Goal: Transaction & Acquisition: Register for event/course

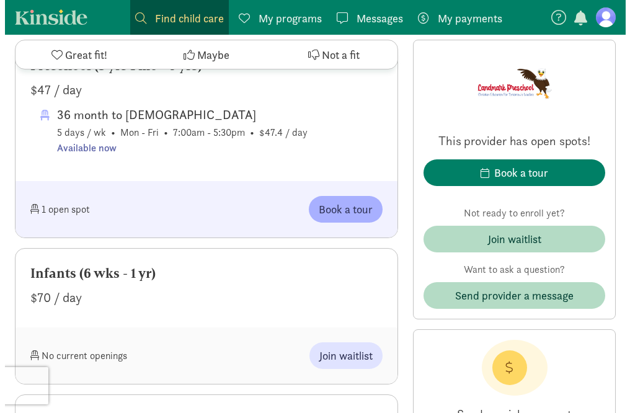
scroll to position [733, 0]
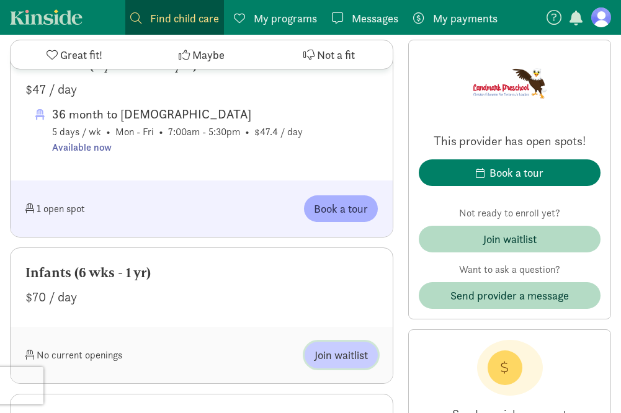
click at [315, 347] on span "Join waitlist" at bounding box center [341, 355] width 53 height 17
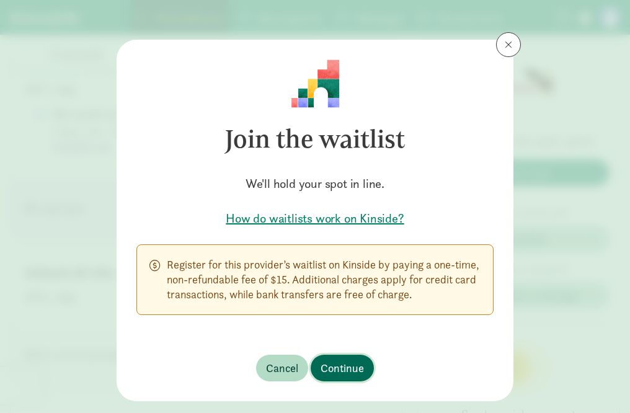
click at [338, 367] on span "Continue" at bounding box center [342, 368] width 43 height 17
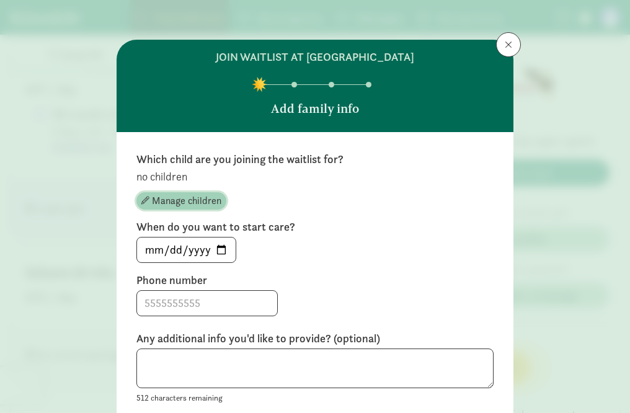
click at [200, 203] on span "Manage children" at bounding box center [186, 201] width 69 height 15
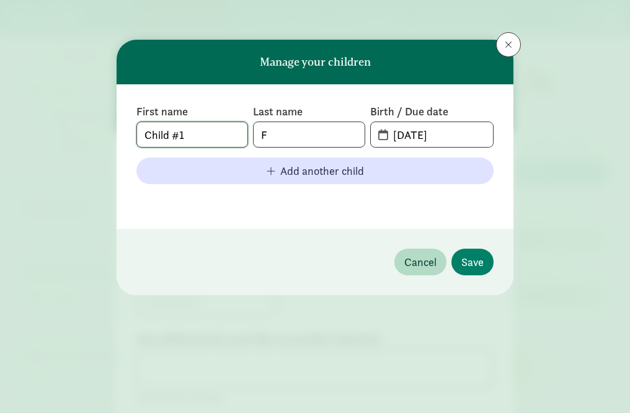
click at [213, 142] on input "Child #1" at bounding box center [192, 134] width 110 height 25
type input "C"
type input "Nevaeh"
click at [275, 133] on input "F" at bounding box center [309, 134] width 110 height 25
type input "[PERSON_NAME]"
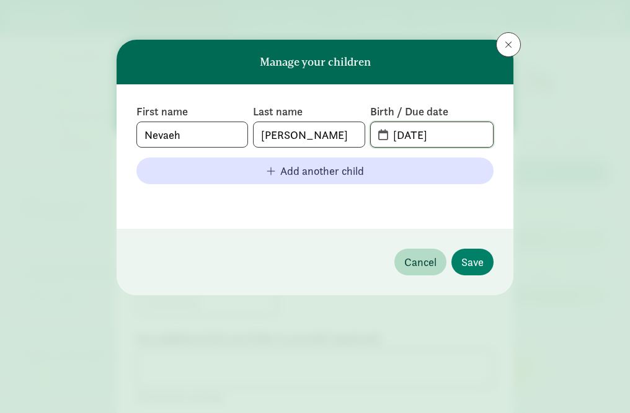
click at [460, 140] on input "[DATE]" at bounding box center [439, 134] width 107 height 25
type input "0"
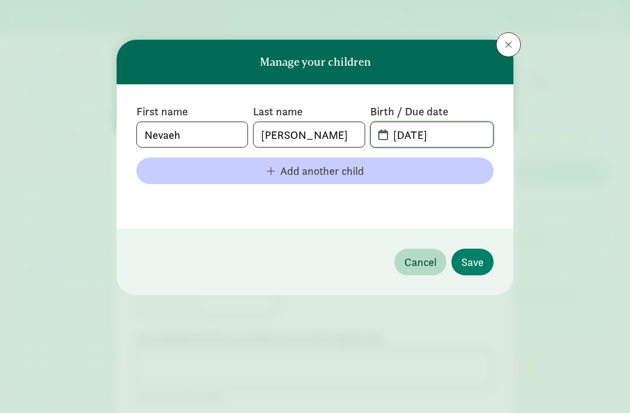
type input "[DATE]"
click at [421, 179] on button "Add another child" at bounding box center [314, 171] width 357 height 27
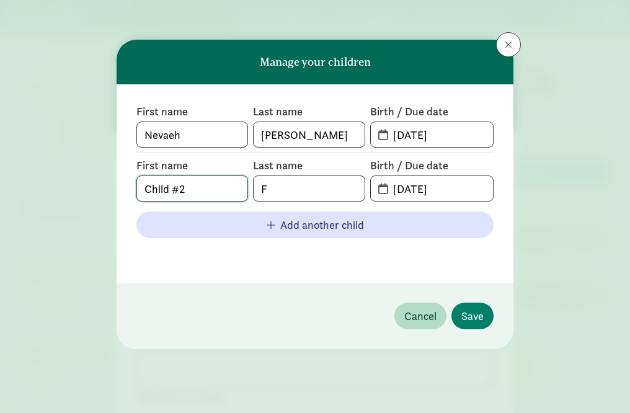
click at [213, 182] on input "Child #2" at bounding box center [192, 188] width 110 height 25
type input "C"
type input "Honesty"
click at [290, 190] on input "F" at bounding box center [309, 188] width 110 height 25
type input "[PERSON_NAME]"
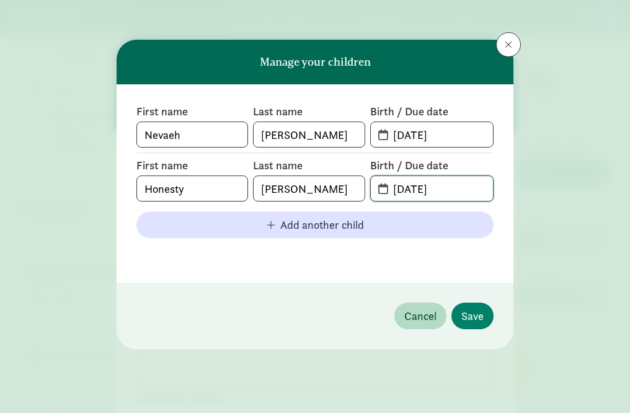
click at [462, 193] on input "[DATE]" at bounding box center [439, 188] width 107 height 25
type input "0"
type input "[DATE]"
click at [471, 313] on span "Save" at bounding box center [473, 316] width 22 height 17
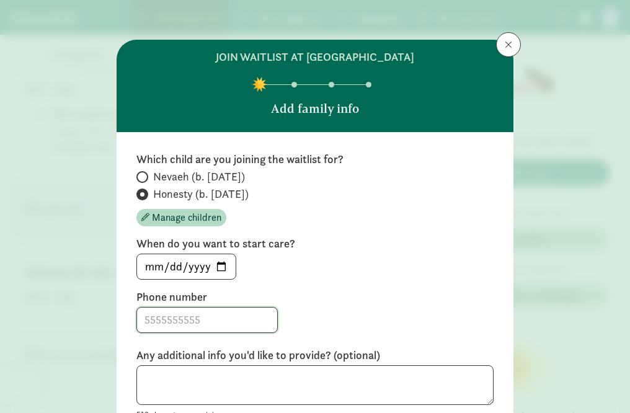
click at [215, 321] on input at bounding box center [207, 320] width 140 height 25
type input "[PHONE_NUMBER]"
click at [203, 380] on textarea at bounding box center [314, 385] width 357 height 40
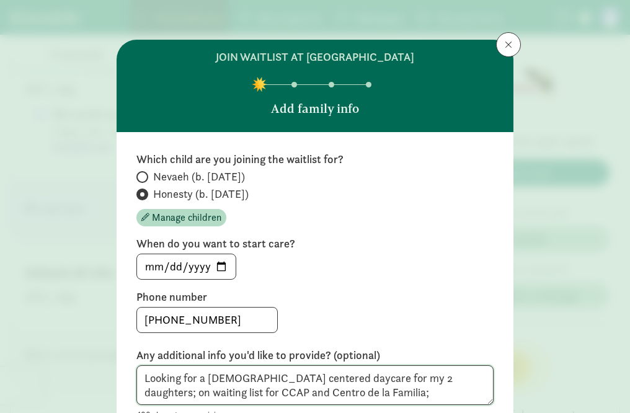
click at [332, 395] on textarea "Looking for a [DEMOGRAPHIC_DATA] centered daycare for my 2 daughters; on waitin…" at bounding box center [314, 385] width 357 height 40
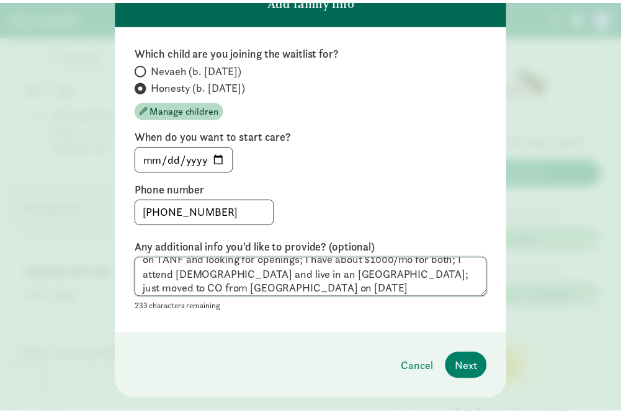
scroll to position [135, 0]
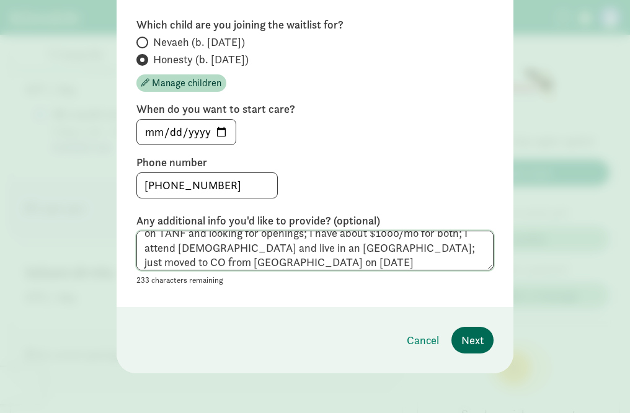
type textarea "Looking for a [DEMOGRAPHIC_DATA] centered daycare for my 2 daughters; on waitin…"
click at [470, 339] on span "Next" at bounding box center [473, 340] width 22 height 17
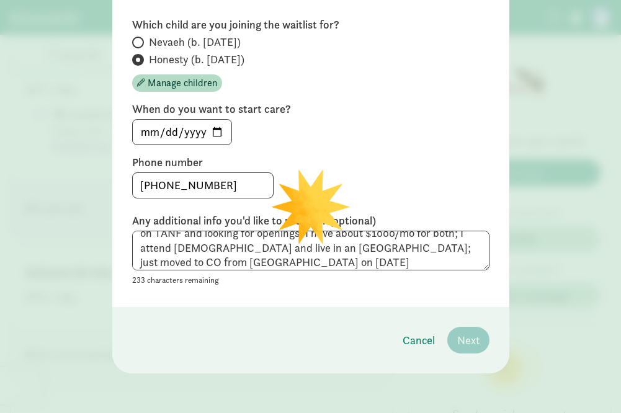
scroll to position [0, 0]
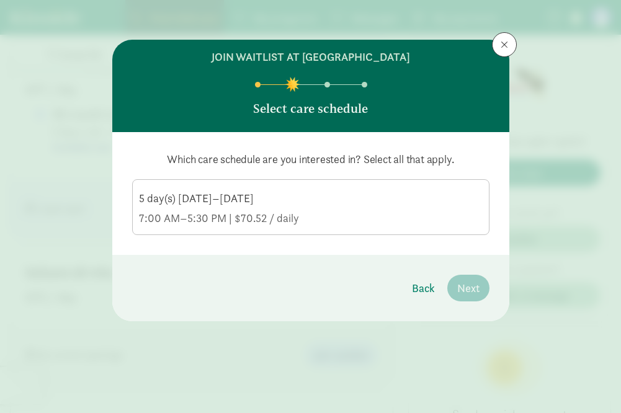
click at [324, 219] on div "7:00 AM–5:30 PM | $70.52 / daily" at bounding box center [311, 218] width 344 height 15
click at [0, 0] on input "5 day(s) [DATE]–[DATE] 7:00 AM–5:30 PM | $70.52 / daily" at bounding box center [0, 0] width 0 height 0
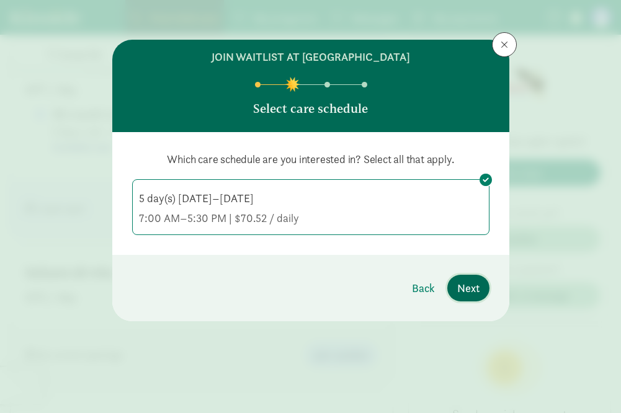
click at [457, 280] on span "Next" at bounding box center [468, 288] width 22 height 17
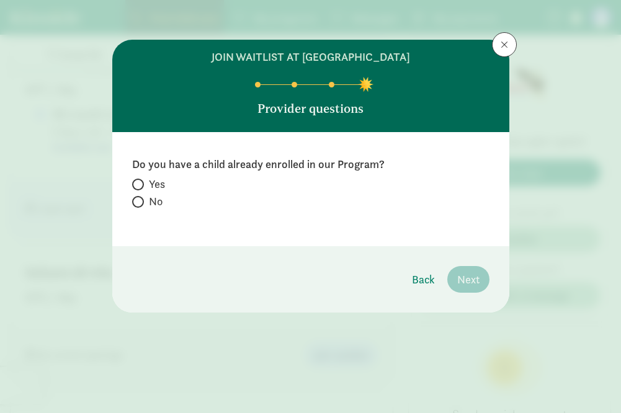
click at [137, 209] on div "Yes No" at bounding box center [310, 194] width 357 height 35
click at [137, 202] on input "No" at bounding box center [136, 202] width 8 height 8
radio input "true"
click at [411, 303] on footer "Back Next" at bounding box center [310, 279] width 397 height 66
click at [454, 300] on footer "Back Next" at bounding box center [310, 279] width 397 height 66
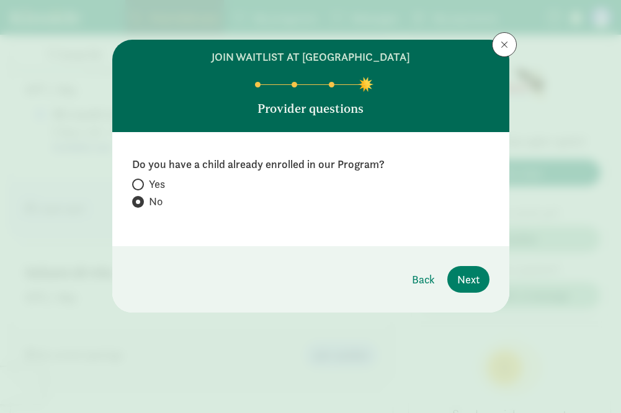
click at [454, 300] on footer "Back Next" at bounding box center [310, 279] width 397 height 66
click at [465, 284] on span "Next" at bounding box center [468, 279] width 22 height 17
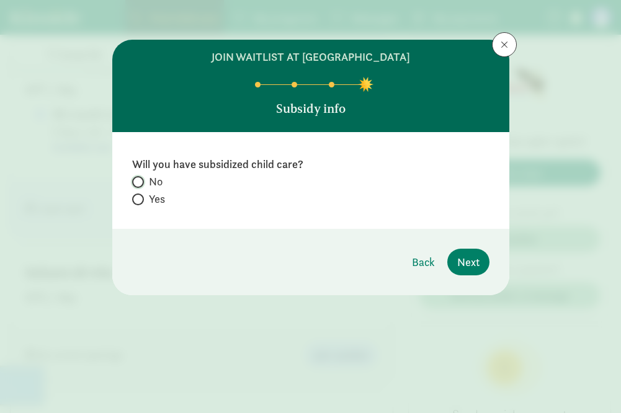
click at [139, 182] on input "No" at bounding box center [136, 182] width 8 height 8
radio input "true"
click at [476, 271] on button "Next" at bounding box center [468, 262] width 42 height 27
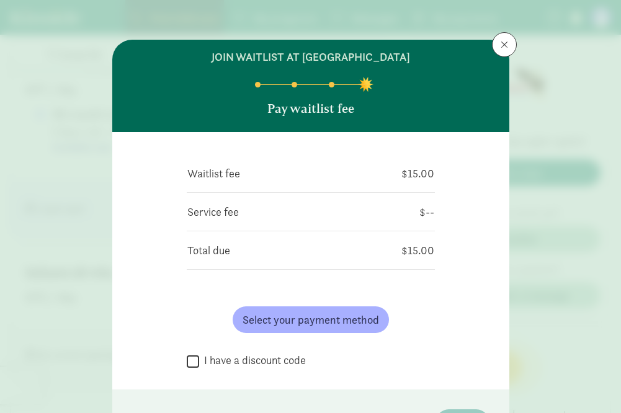
click at [475, 268] on div "Waitlist fee $15.00 Service fee $-- Total due $15.00 Select your payment method…" at bounding box center [310, 260] width 397 height 257
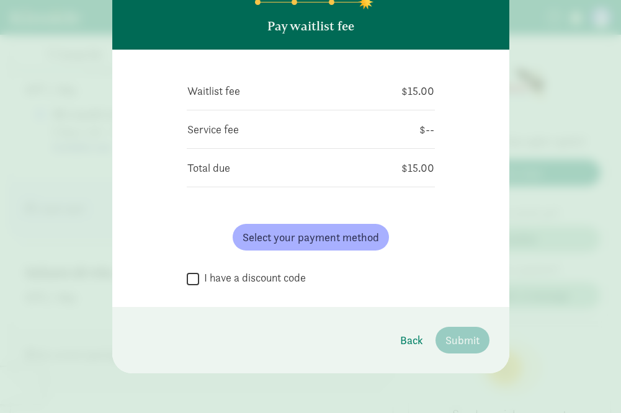
click at [352, 223] on div "Select your payment method" at bounding box center [311, 237] width 248 height 47
drag, startPoint x: 397, startPoint y: 264, endPoint x: 355, endPoint y: 295, distance: 52.4
click at [355, 295] on div "Waitlist fee $15.00 Service fee $-- Total due $15.00 Select your payment method…" at bounding box center [310, 178] width 397 height 257
click at [409, 338] on span "Back" at bounding box center [411, 340] width 23 height 17
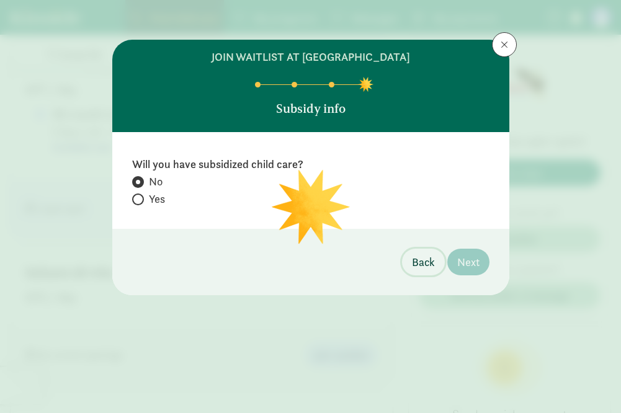
scroll to position [0, 0]
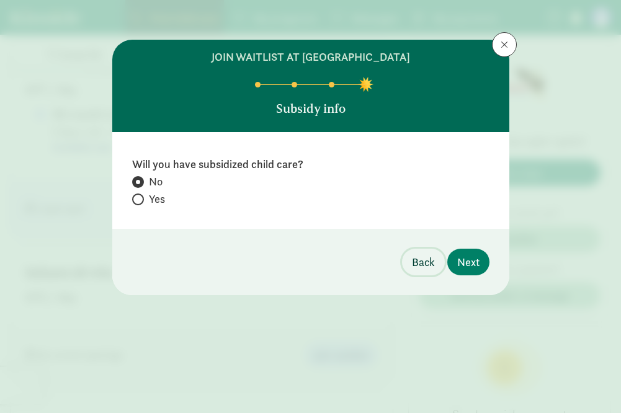
click at [408, 258] on button "Back" at bounding box center [423, 262] width 43 height 27
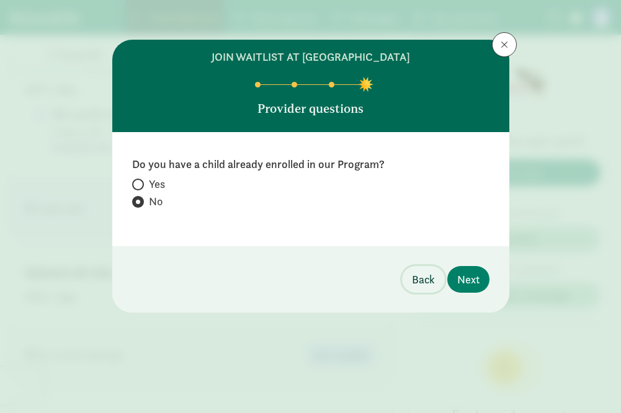
click at [416, 280] on span "Back" at bounding box center [423, 279] width 23 height 17
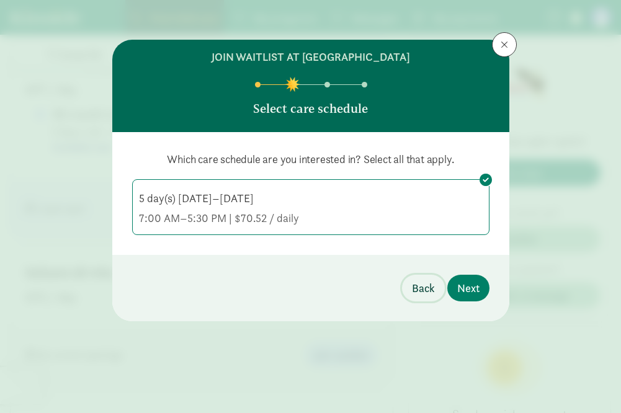
click at [416, 280] on span "Back" at bounding box center [423, 288] width 23 height 17
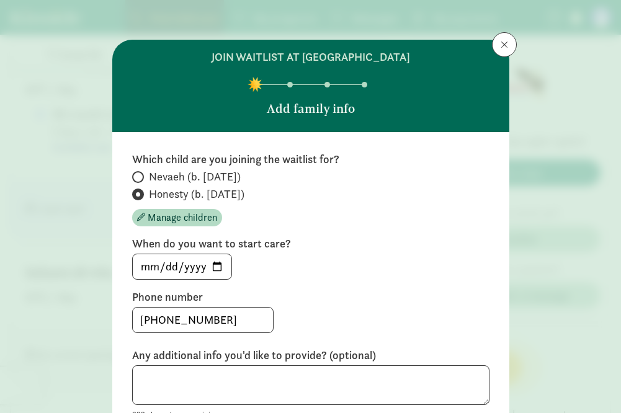
click at [137, 176] on span at bounding box center [138, 177] width 12 height 12
click at [137, 176] on input "Nevaeh (b. [DATE])" at bounding box center [136, 177] width 8 height 8
radio input "true"
radio input "false"
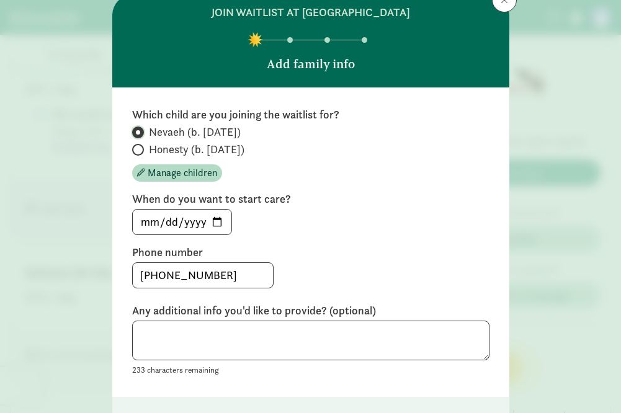
scroll to position [135, 0]
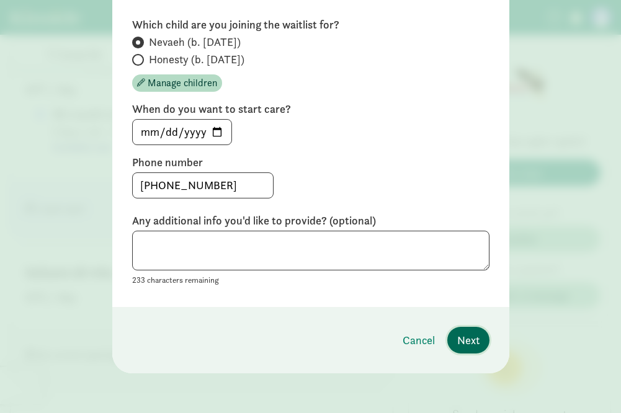
click at [460, 337] on span "Next" at bounding box center [468, 340] width 22 height 17
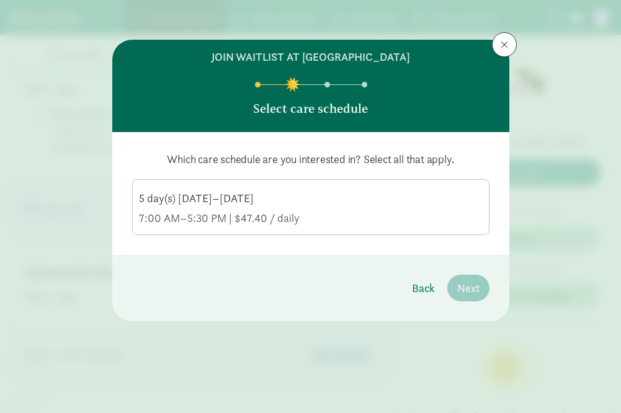
scroll to position [0, 0]
click at [426, 219] on div "7:00 AM–5:30 PM | $47.40 / daily" at bounding box center [311, 218] width 344 height 15
click at [0, 0] on input "5 day(s) [DATE]–[DATE] 7:00 AM–5:30 PM | $47.40 / daily" at bounding box center [0, 0] width 0 height 0
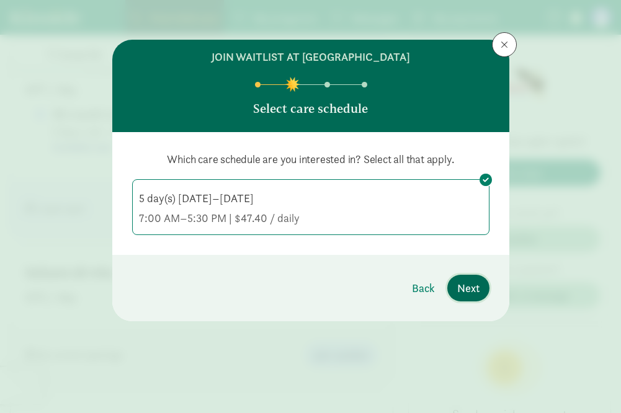
click at [469, 289] on span "Next" at bounding box center [468, 288] width 22 height 17
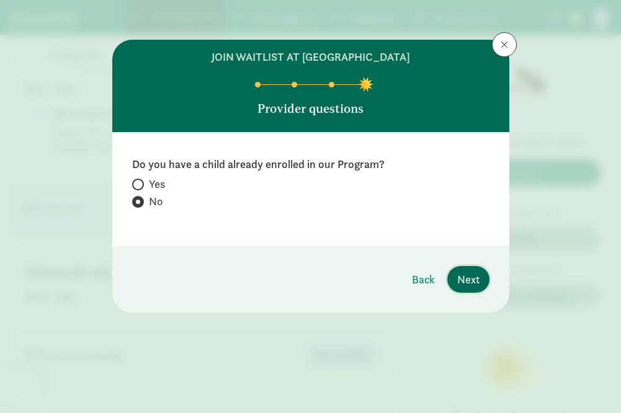
click at [474, 274] on span "Next" at bounding box center [468, 279] width 22 height 17
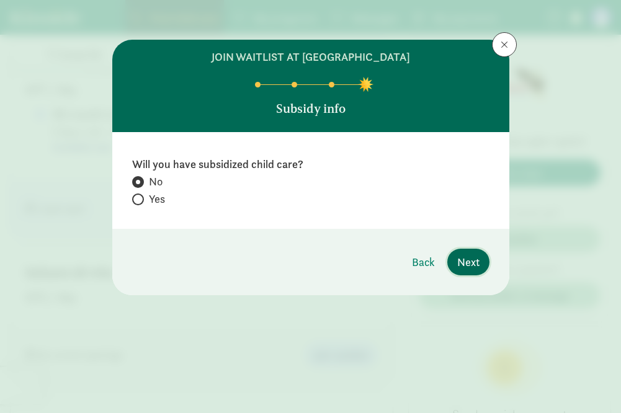
click at [462, 256] on span "Next" at bounding box center [468, 262] width 22 height 17
